Goal: Use online tool/utility: Utilize a website feature to perform a specific function

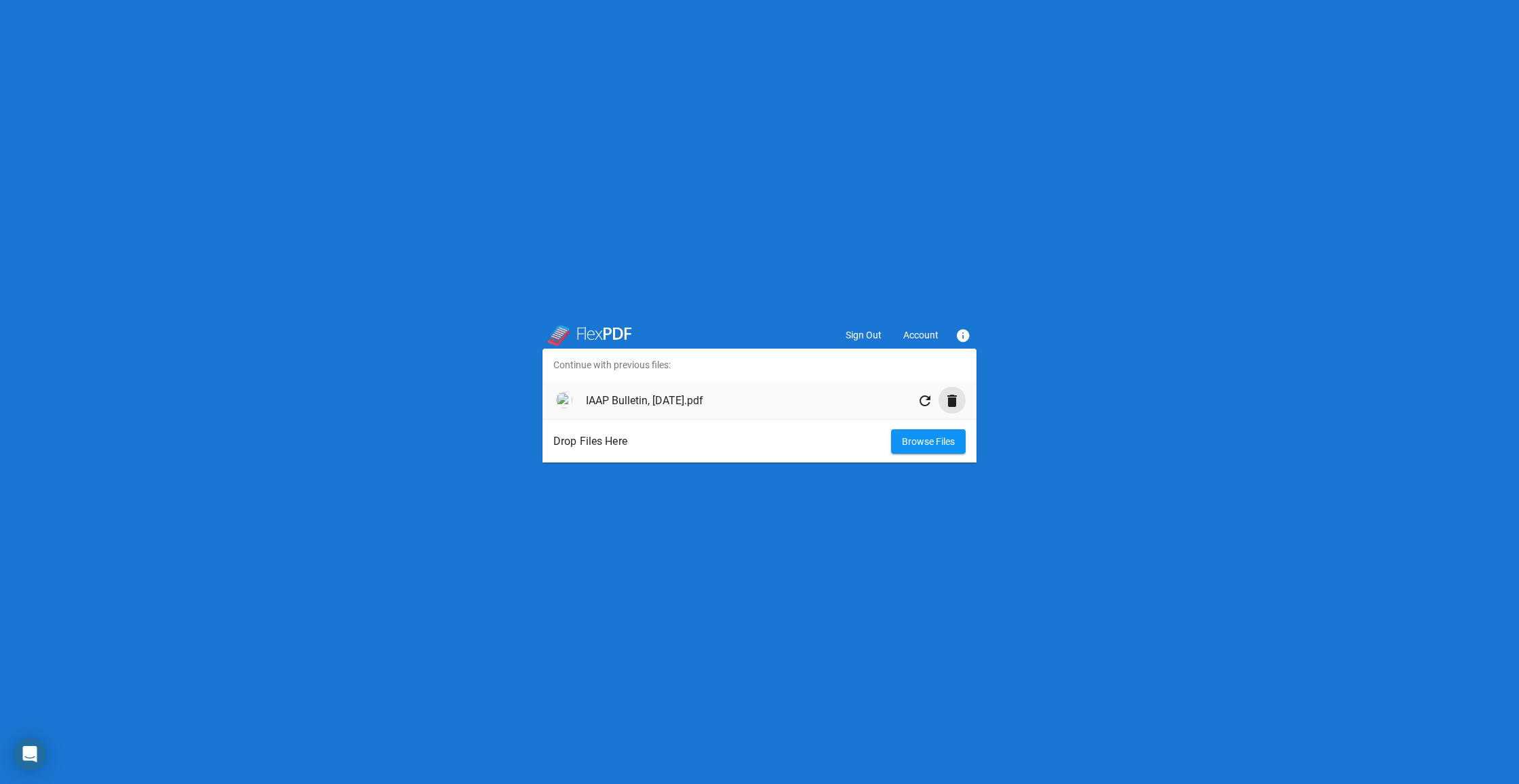
click at [950, 405] on mat-icon "delete" at bounding box center [952, 400] width 16 height 16
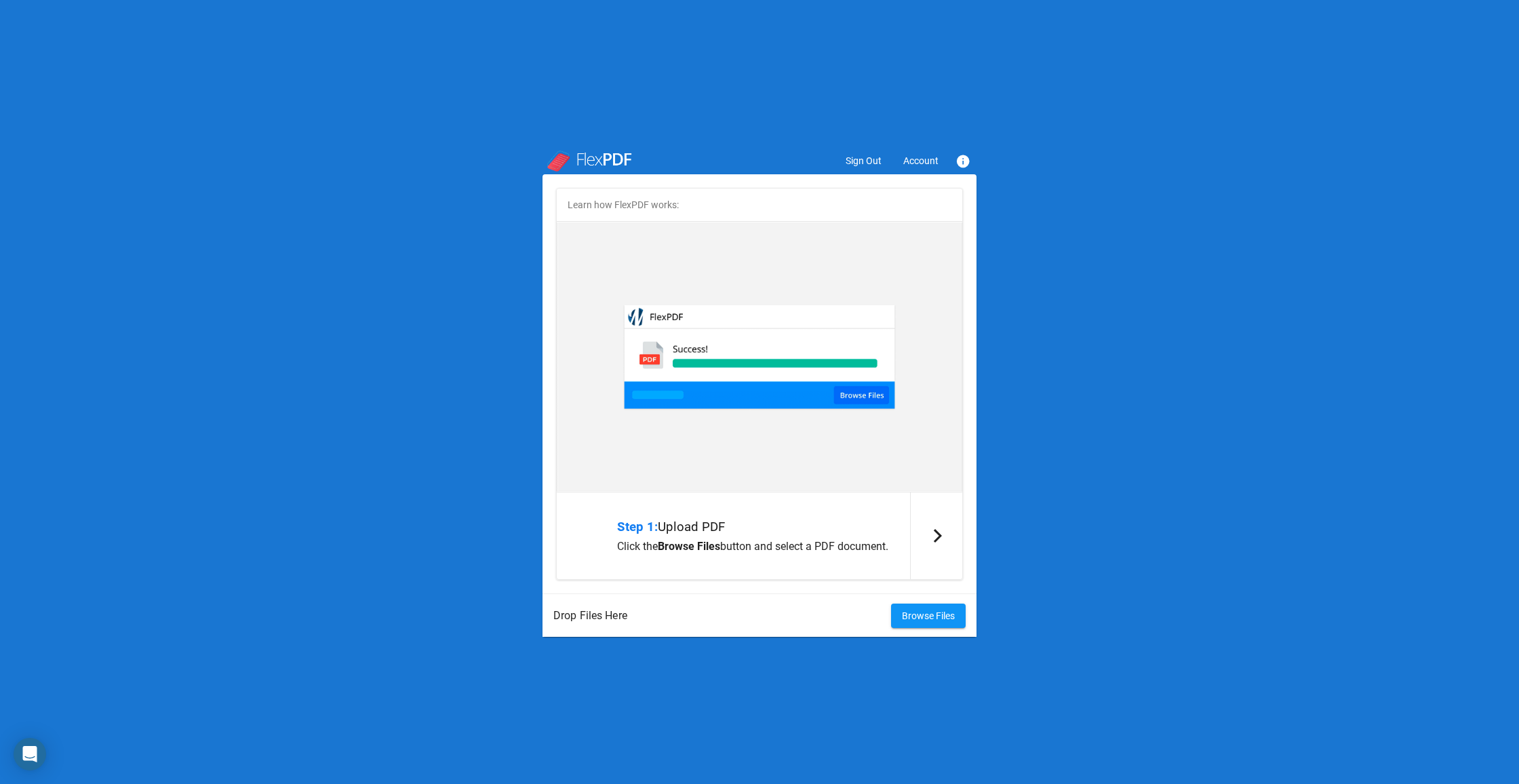
click at [917, 160] on span "Account" at bounding box center [921, 160] width 35 height 11
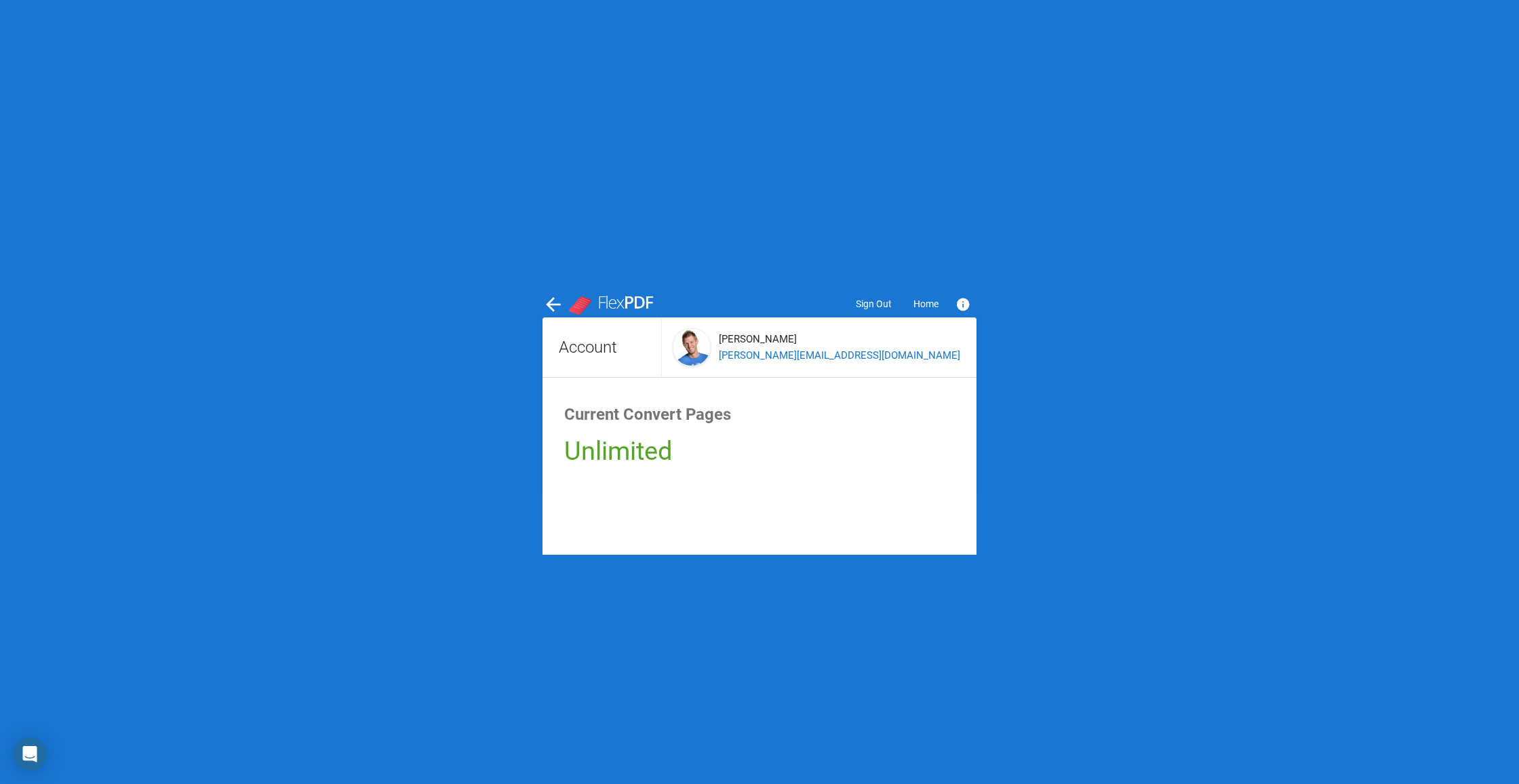
click at [919, 306] on span "Home" at bounding box center [926, 303] width 25 height 11
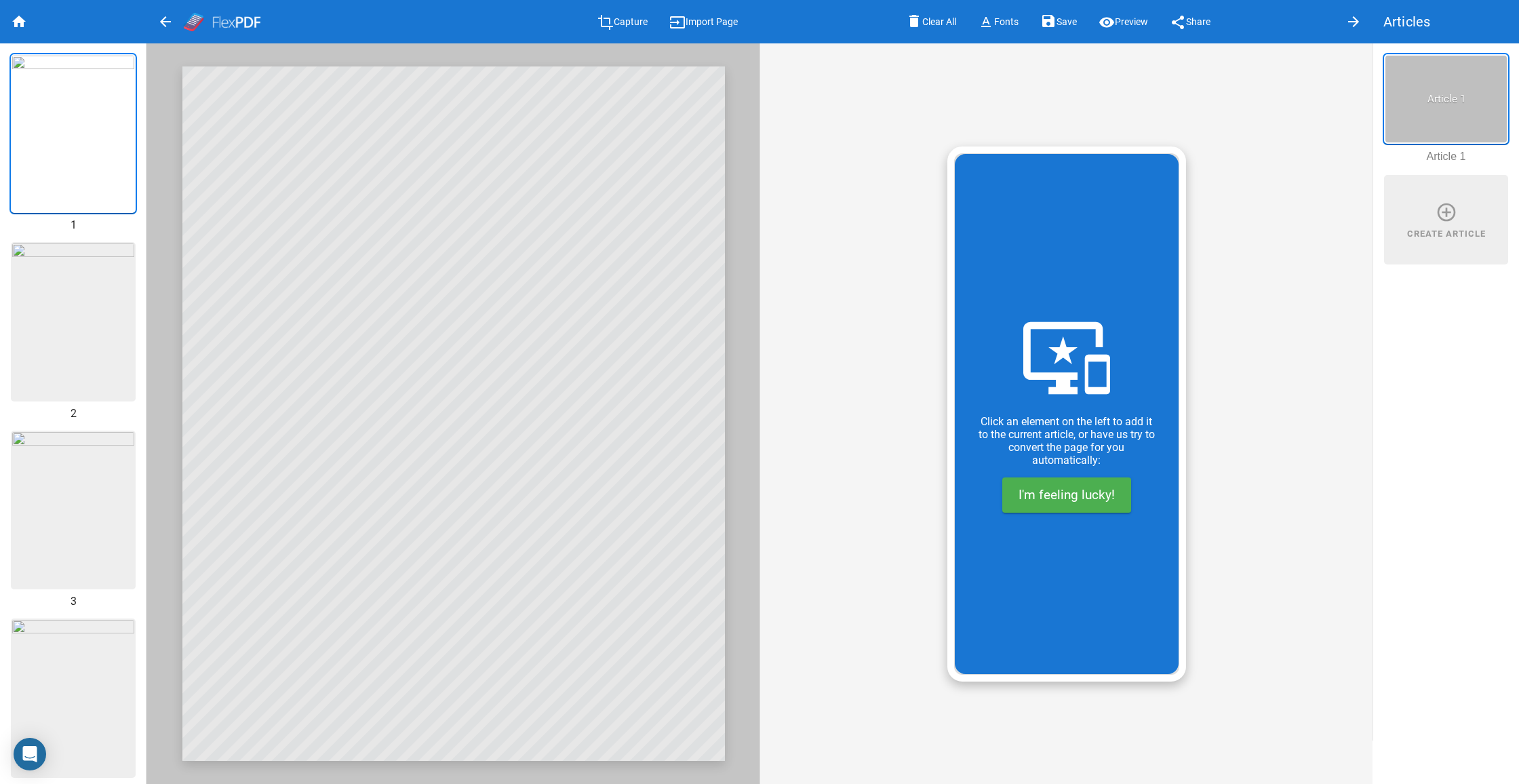
click at [1202, 6] on mat-toolbar "delete Clear All text_format Fonts save Save visibility Preview share Share arr…" at bounding box center [1066, 21] width 613 height 43
click at [1203, 16] on span "share Share" at bounding box center [1190, 20] width 41 height 11
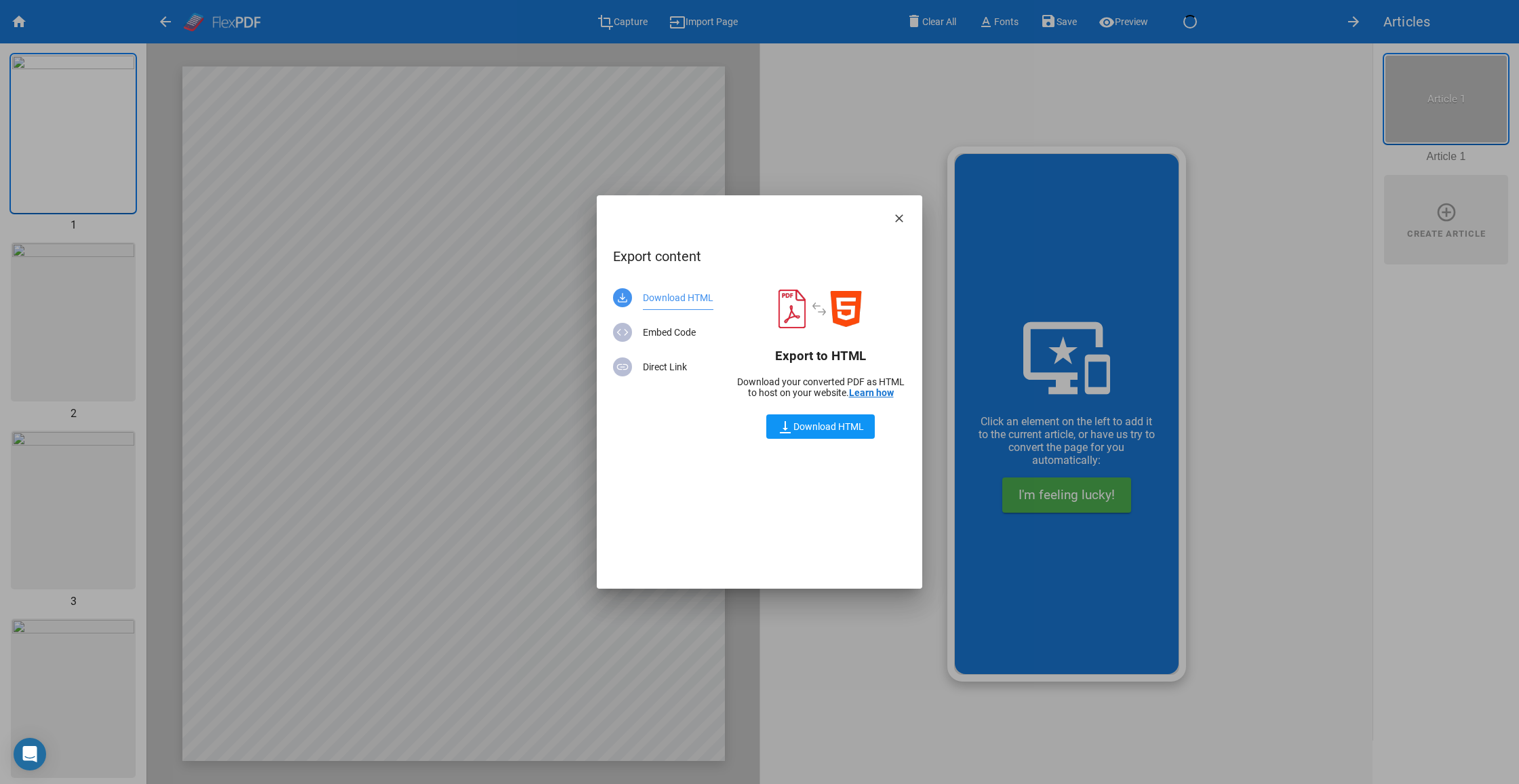
click at [903, 217] on icon at bounding box center [899, 218] width 13 height 22
